Goal: Task Accomplishment & Management: Complete application form

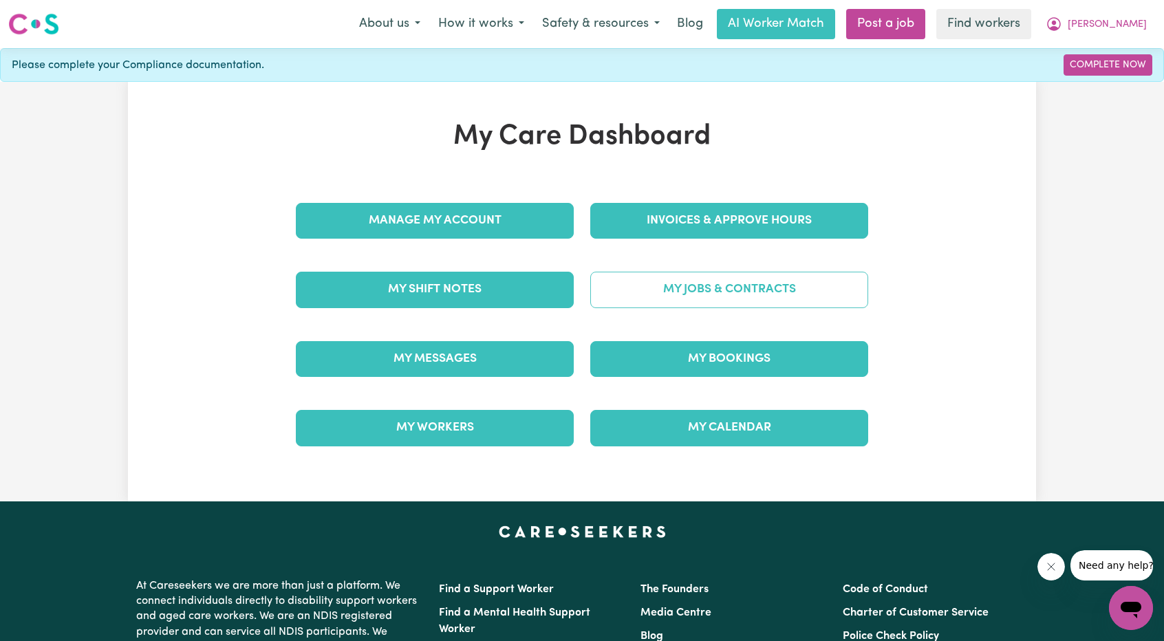
click at [644, 275] on link "My Jobs & Contracts" at bounding box center [729, 290] width 278 height 36
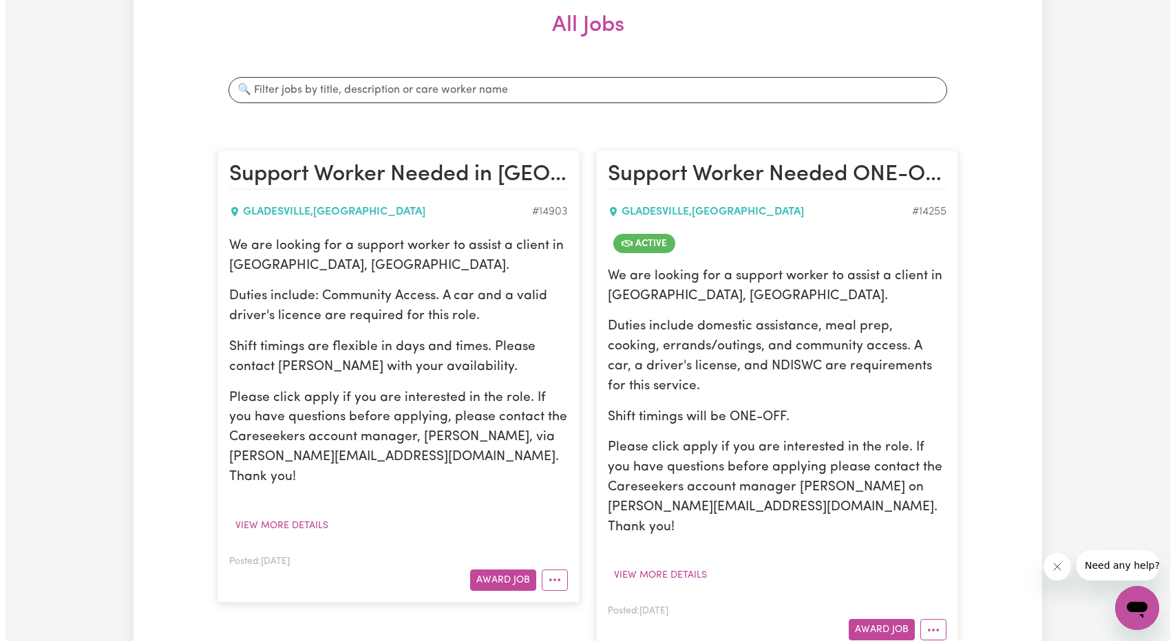
scroll to position [206, 0]
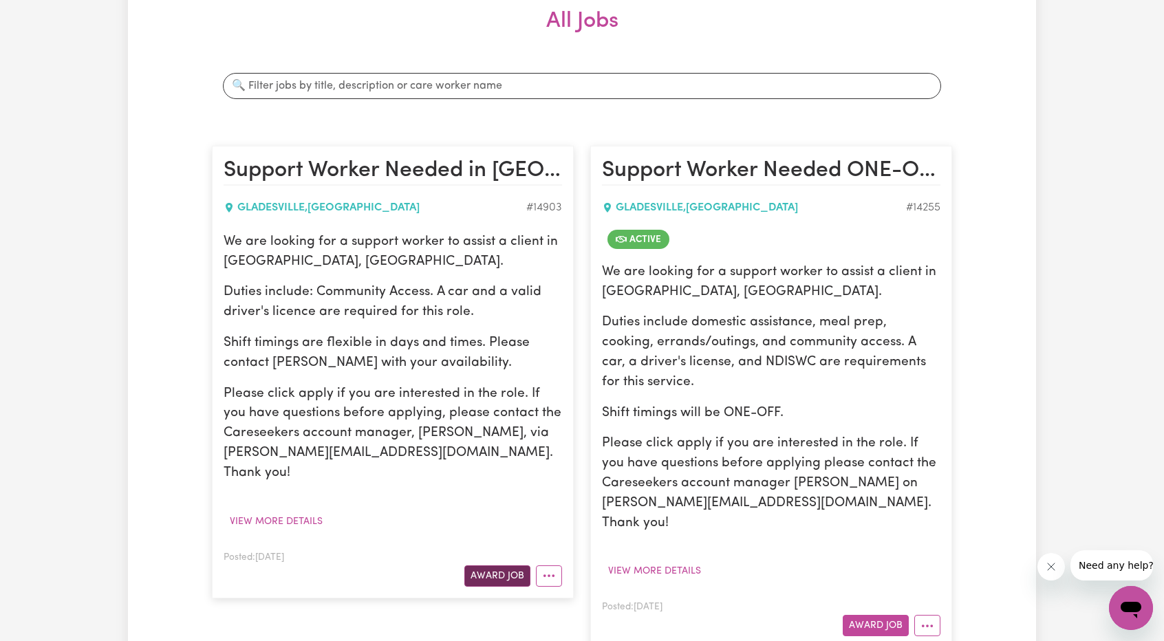
click at [478, 566] on button "Award Job" at bounding box center [497, 576] width 66 height 21
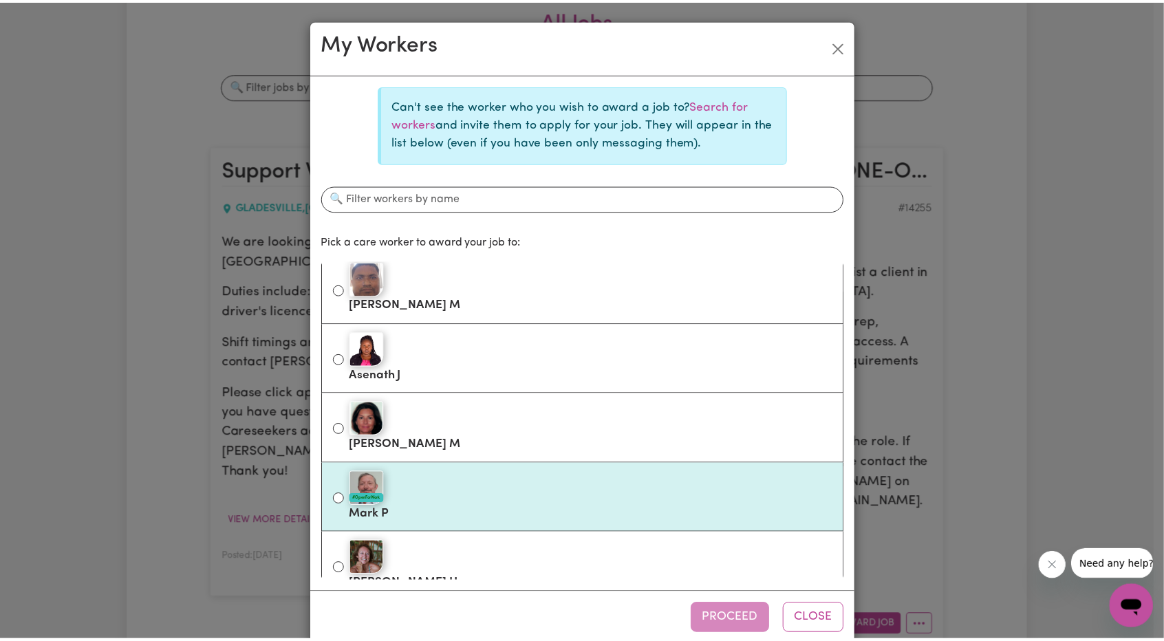
scroll to position [275, 0]
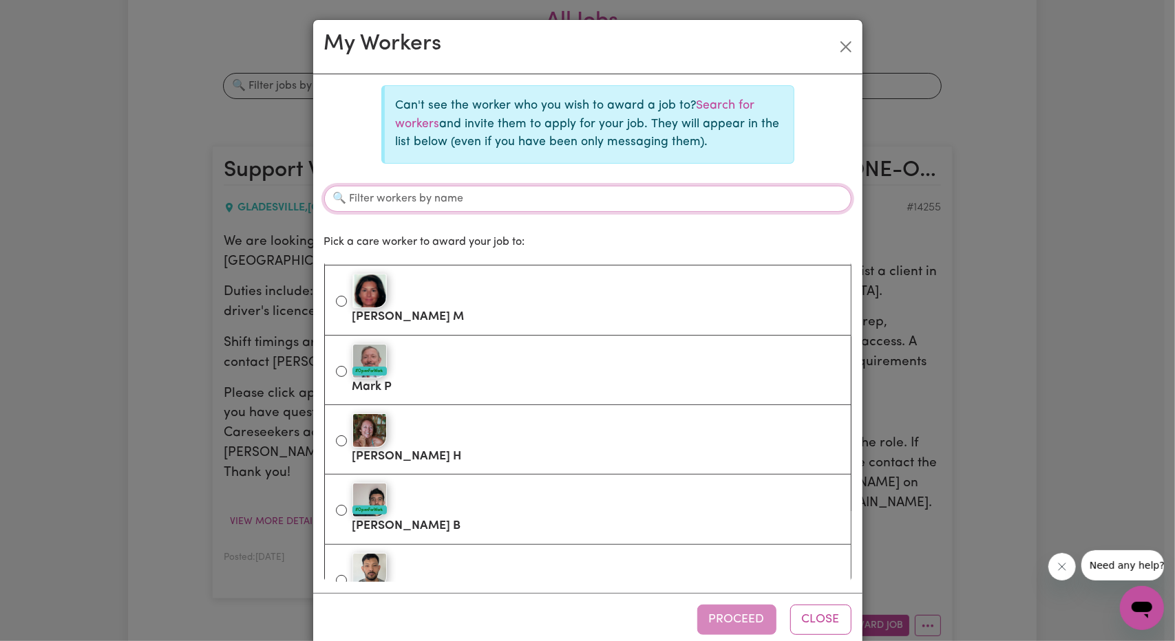
click at [513, 202] on input "Filter workers by name" at bounding box center [587, 199] width 527 height 26
type input "jafar"
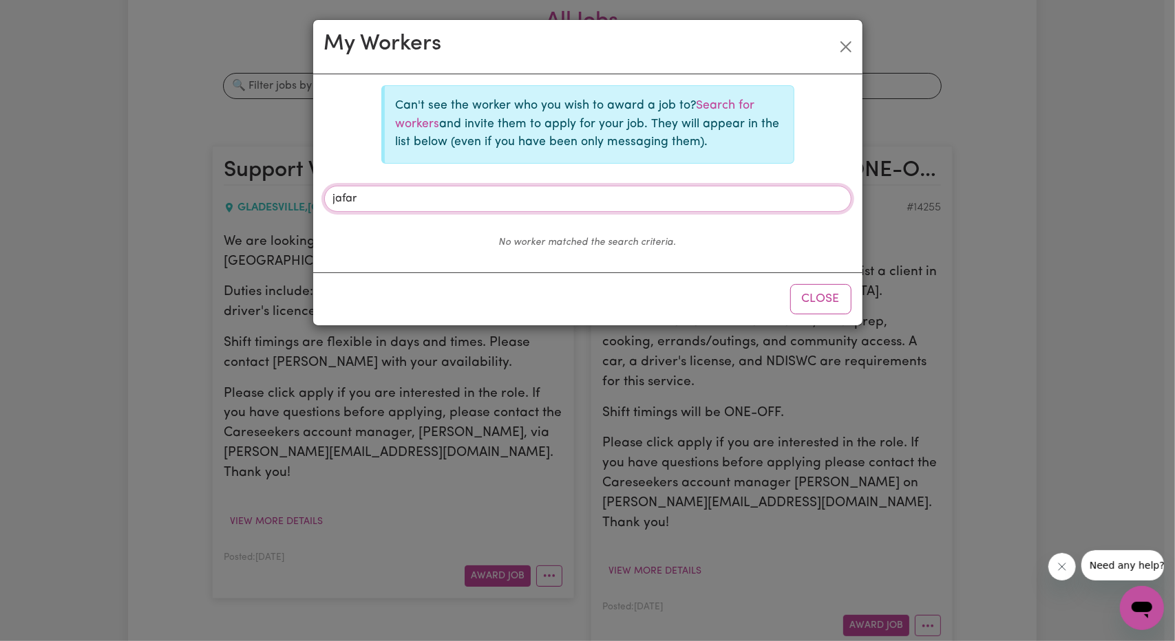
click at [513, 206] on input "jafar" at bounding box center [587, 199] width 527 height 26
click at [813, 298] on button "Close" at bounding box center [820, 299] width 61 height 30
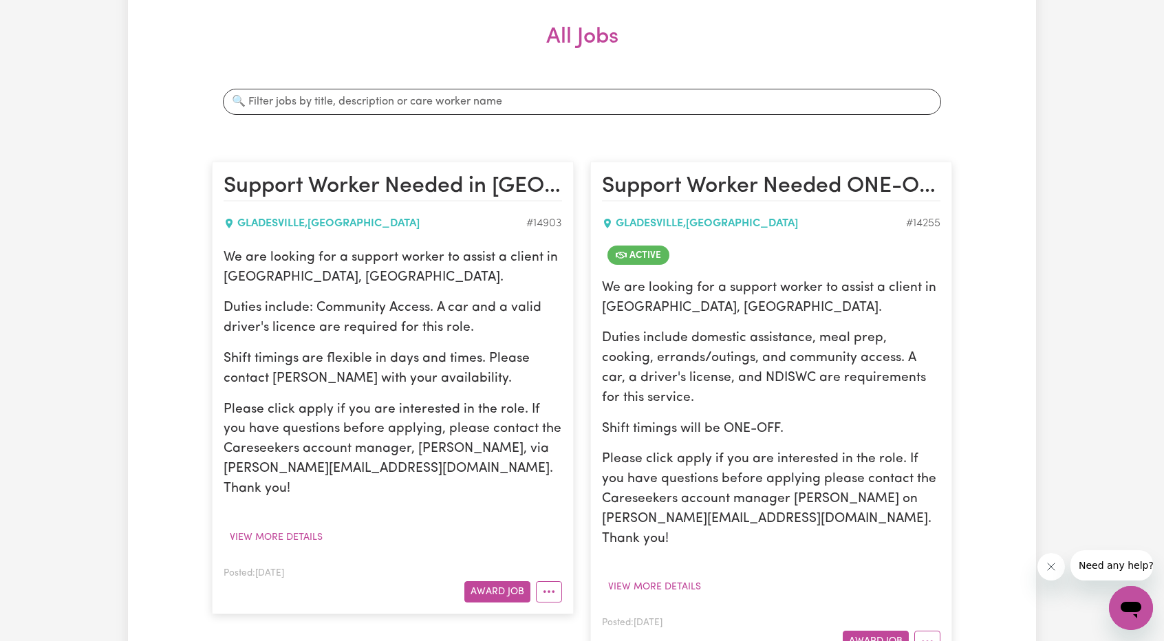
scroll to position [0, 0]
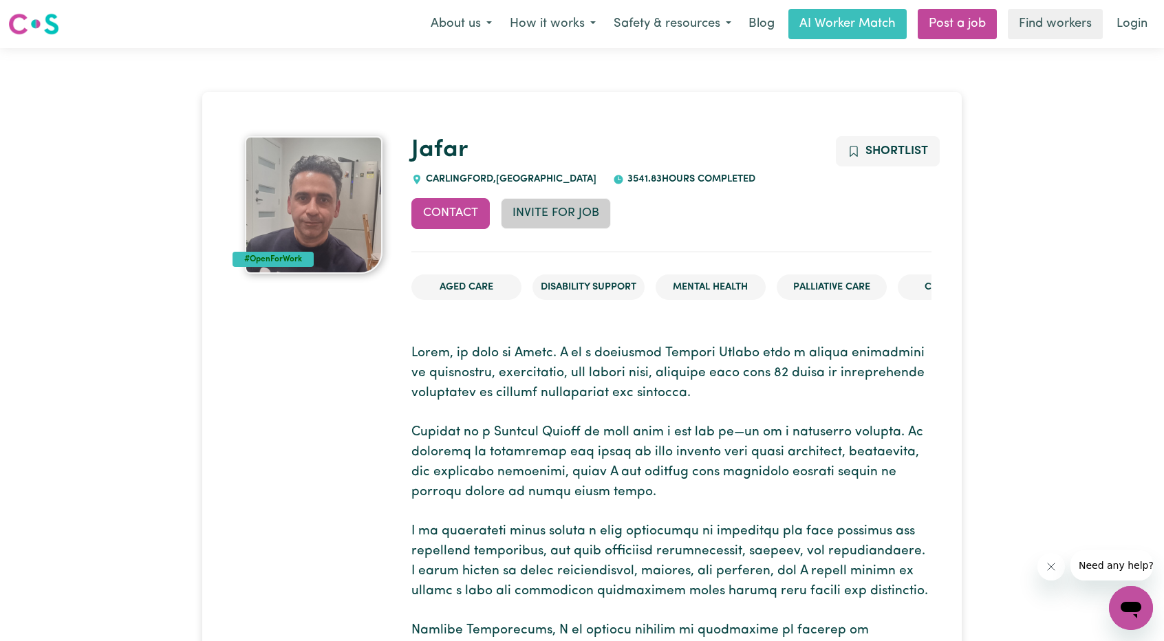
click at [548, 203] on button "Invite for Job" at bounding box center [556, 213] width 110 height 30
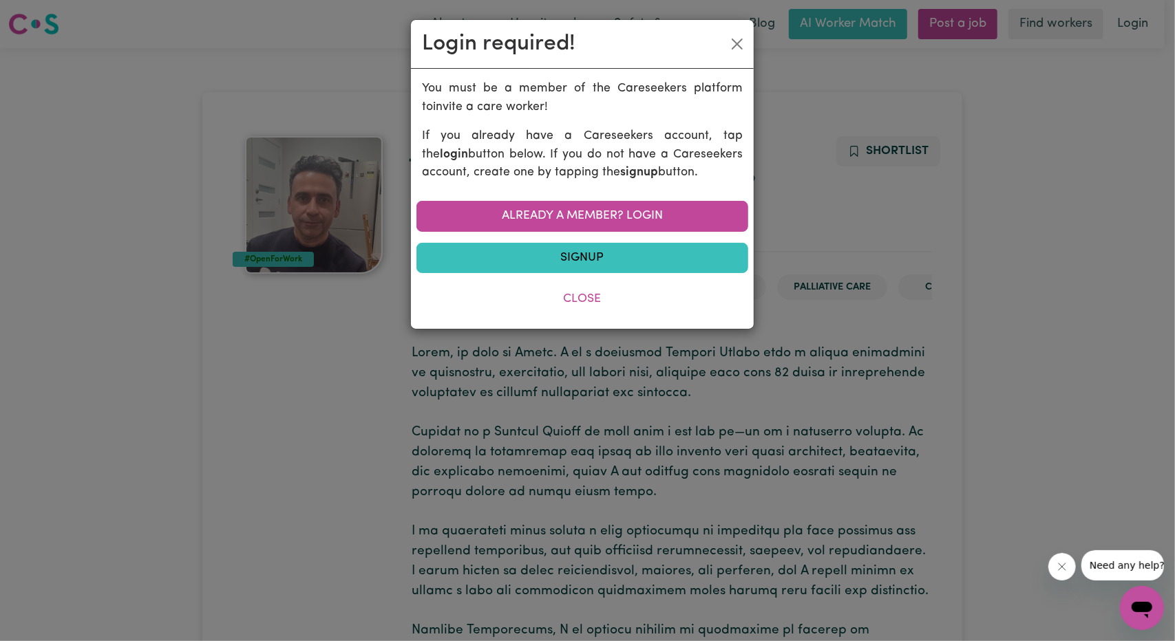
click at [724, 45] on div "Login required!" at bounding box center [582, 44] width 343 height 49
drag, startPoint x: 736, startPoint y: 48, endPoint x: 508, endPoint y: 10, distance: 231.6
click at [736, 47] on button "Close" at bounding box center [737, 44] width 22 height 22
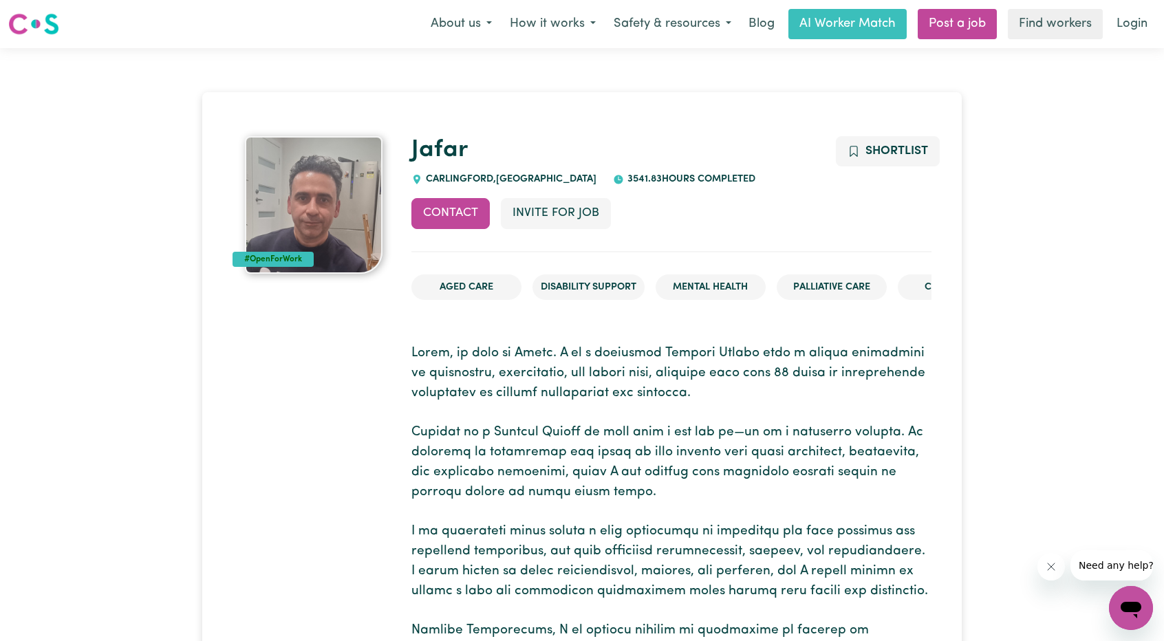
click at [572, 238] on div "Contact Invite for Job Shortlist" at bounding box center [671, 225] width 520 height 54
click at [568, 226] on button "Invite for Job" at bounding box center [556, 213] width 110 height 30
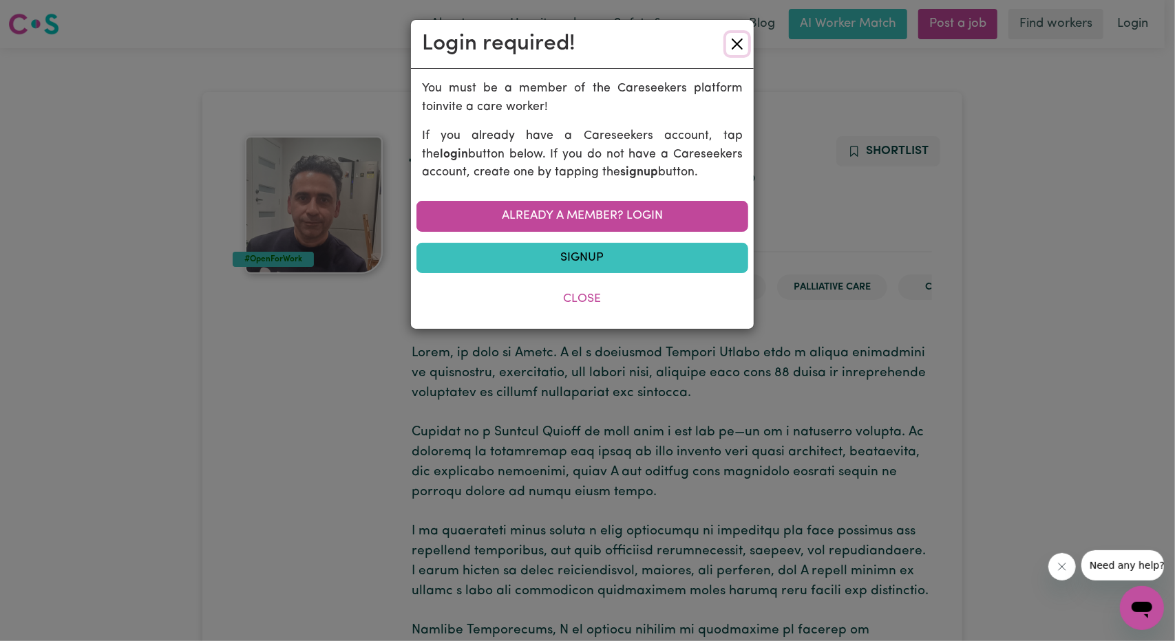
click at [730, 36] on button "Close" at bounding box center [737, 44] width 22 height 22
